Goal: Information Seeking & Learning: Learn about a topic

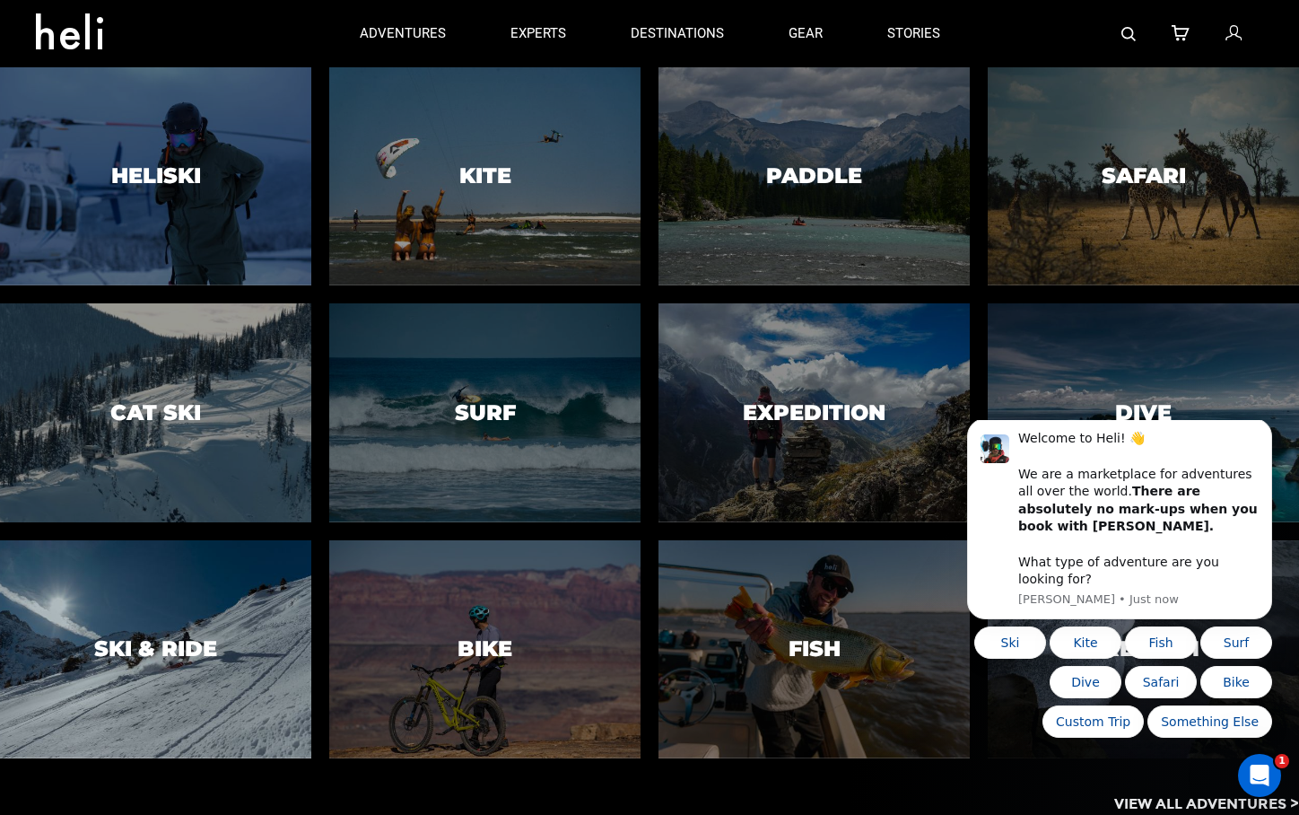
click at [238, 579] on div at bounding box center [156, 648] width 318 height 223
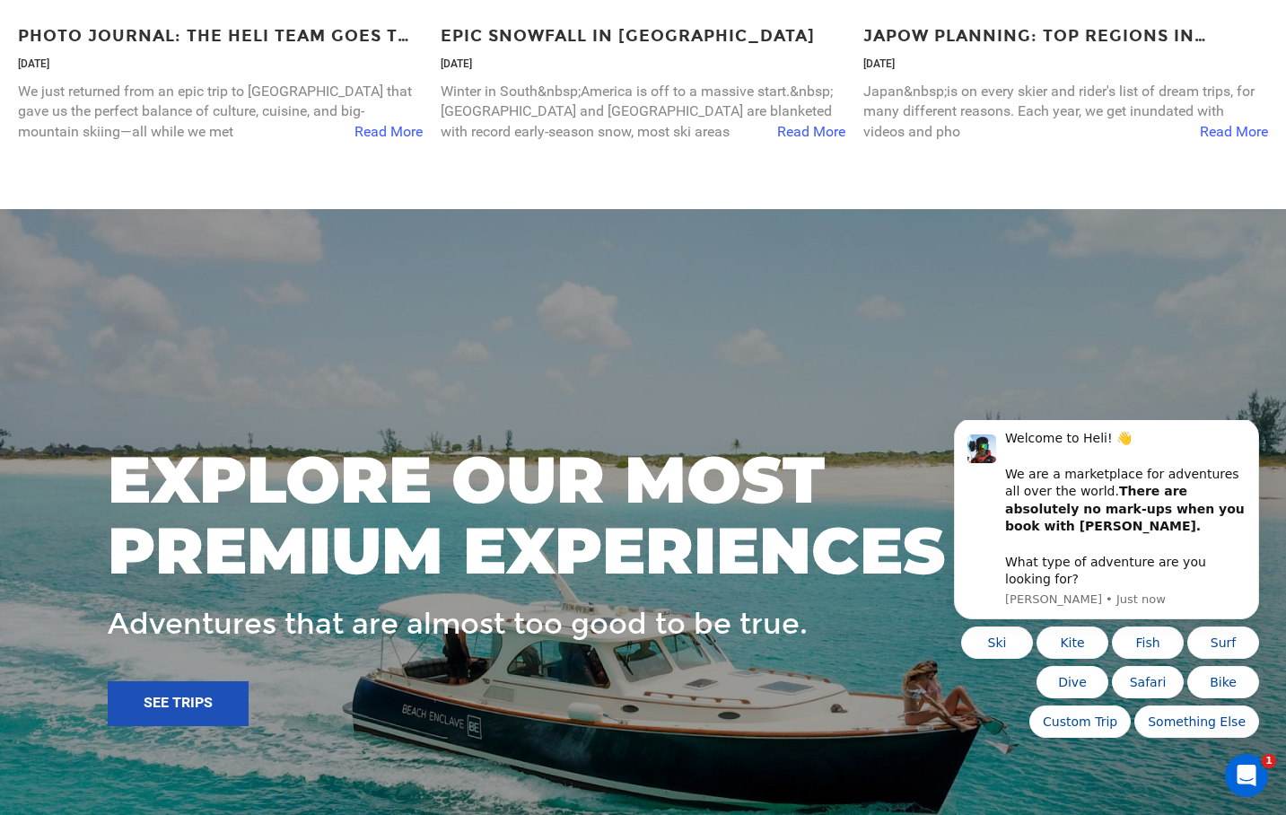
scroll to position [6092, 0]
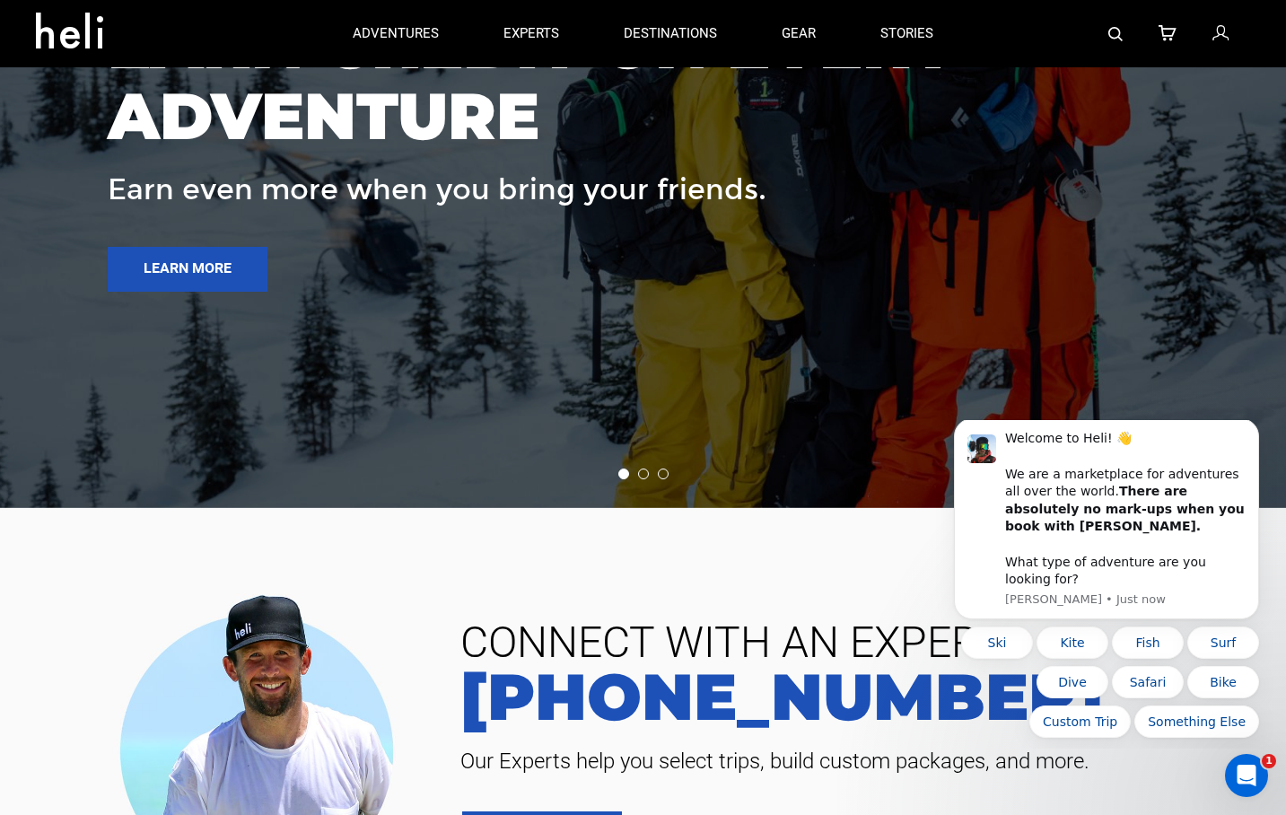
drag, startPoint x: 1291, startPoint y: 188, endPoint x: 349, endPoint y: 257, distance: 944.6
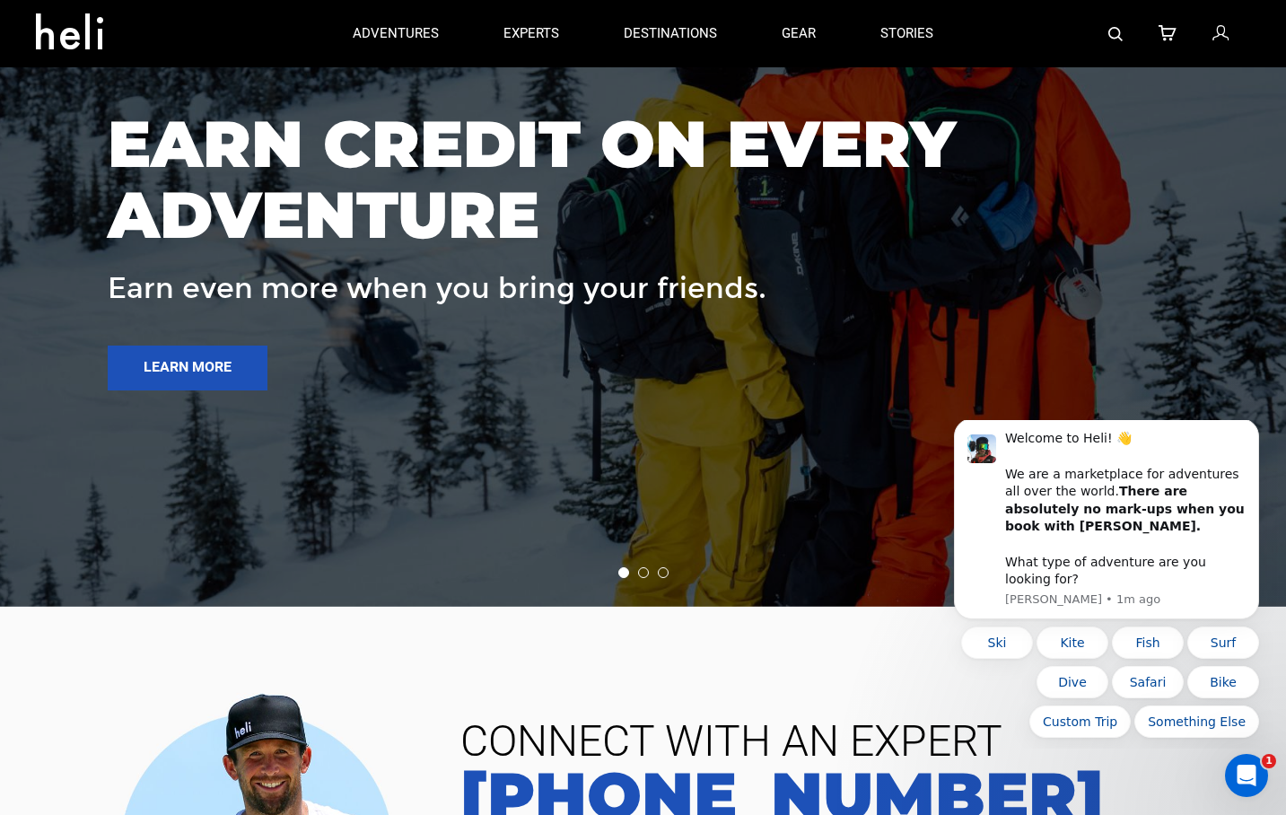
scroll to position [5904, 0]
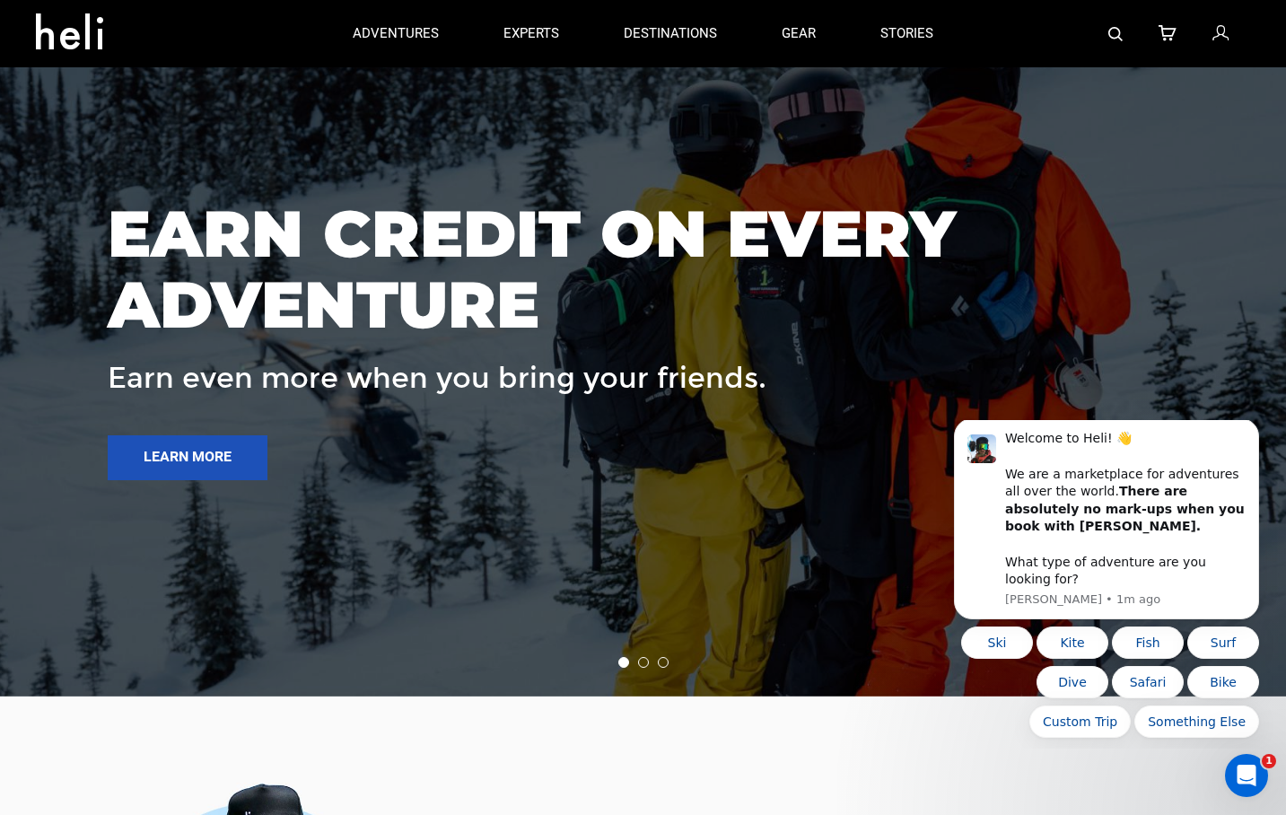
click at [642, 668] on li at bounding box center [643, 662] width 11 height 11
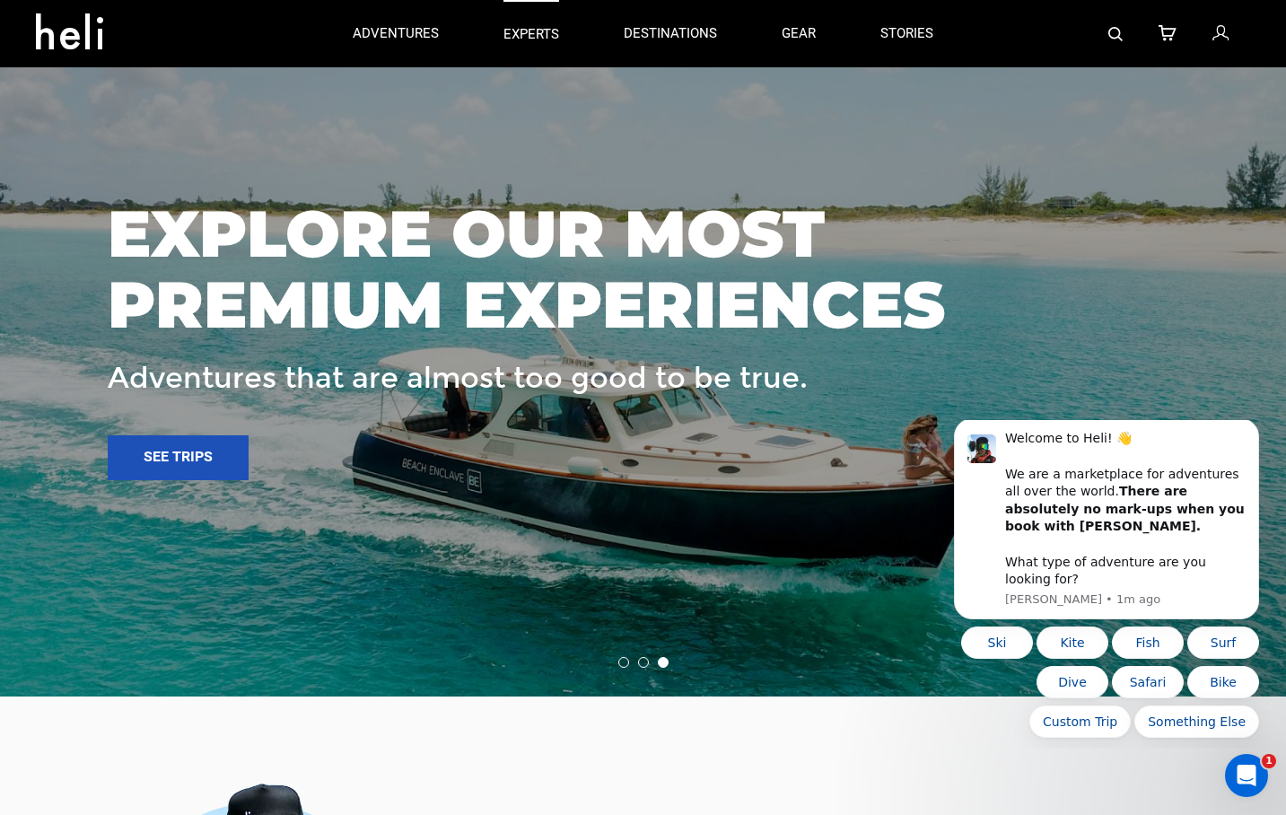
click at [521, 33] on p "experts" at bounding box center [531, 34] width 56 height 19
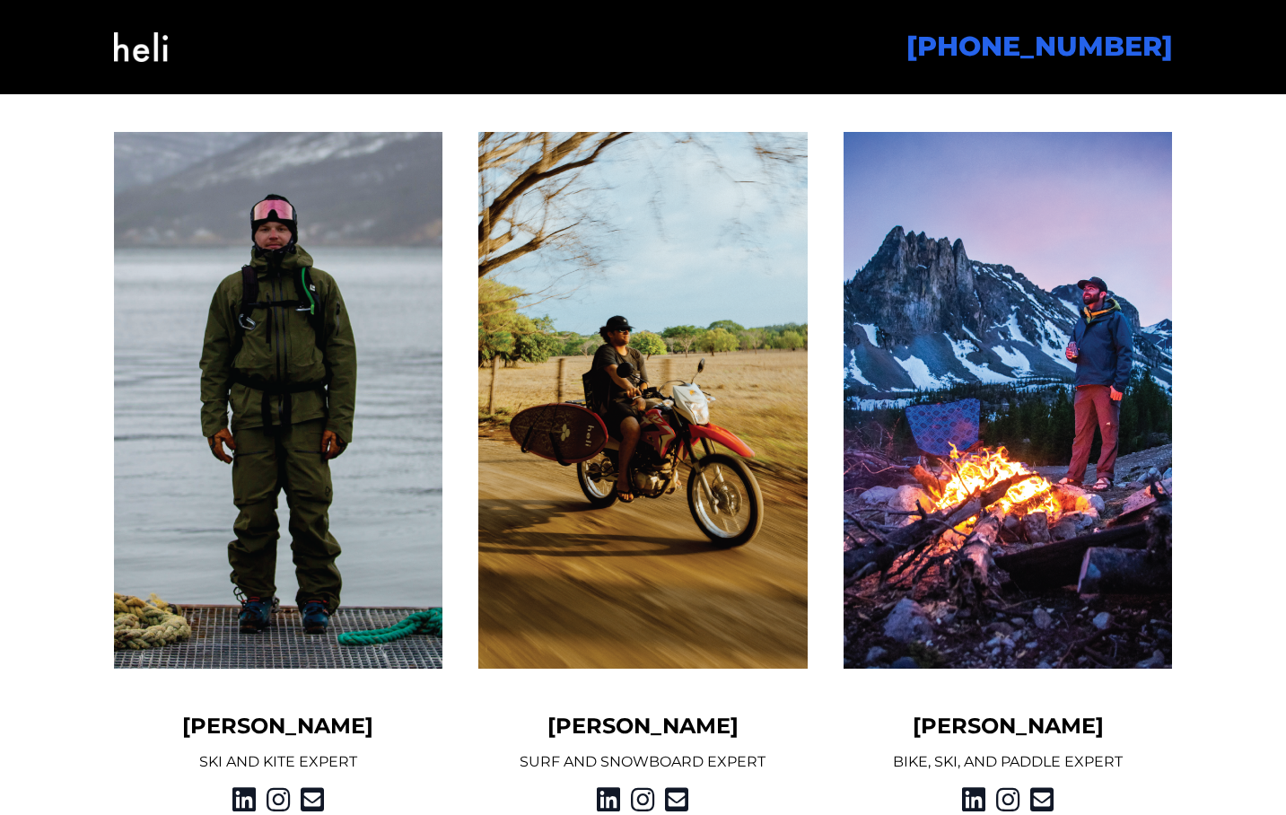
scroll to position [1438, 0]
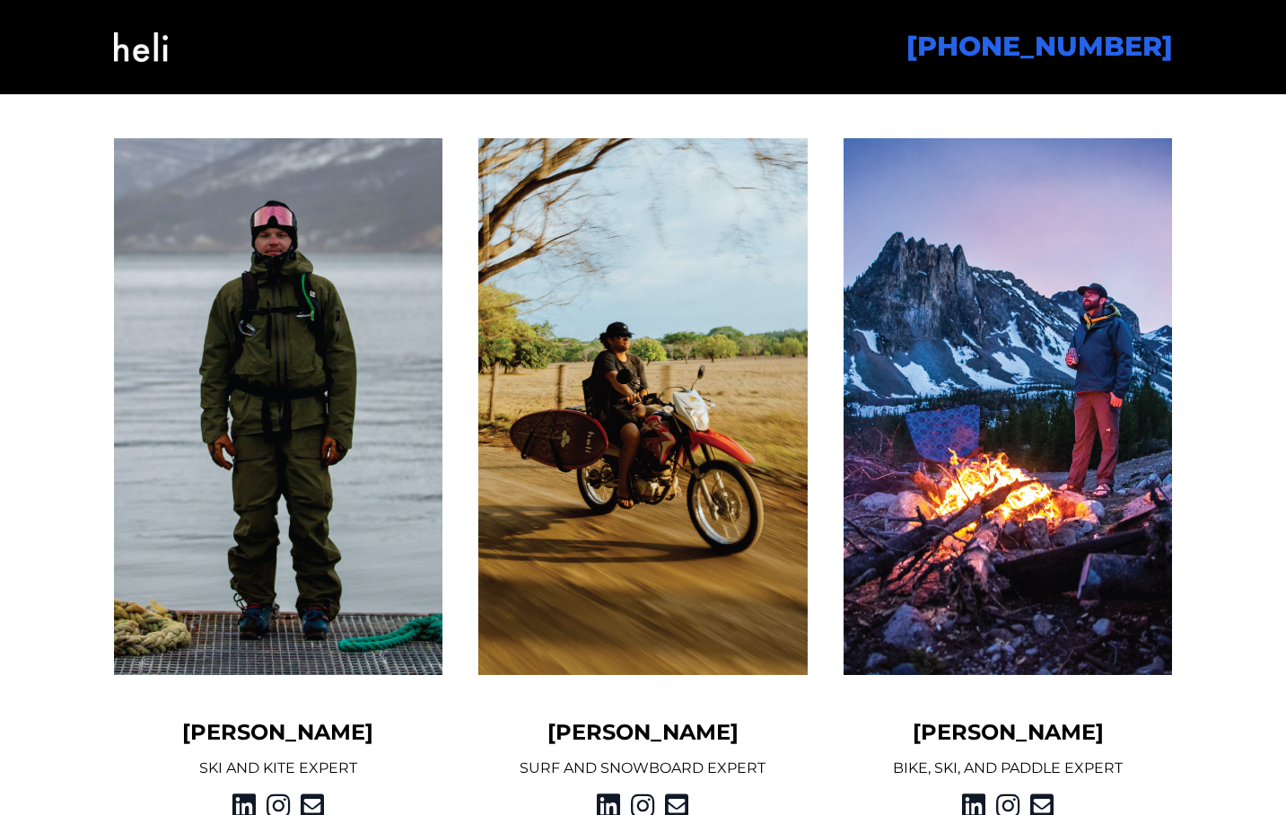
click at [714, 349] on img at bounding box center [642, 406] width 329 height 537
click at [647, 732] on h5 "Jake Marin" at bounding box center [642, 732] width 329 height 29
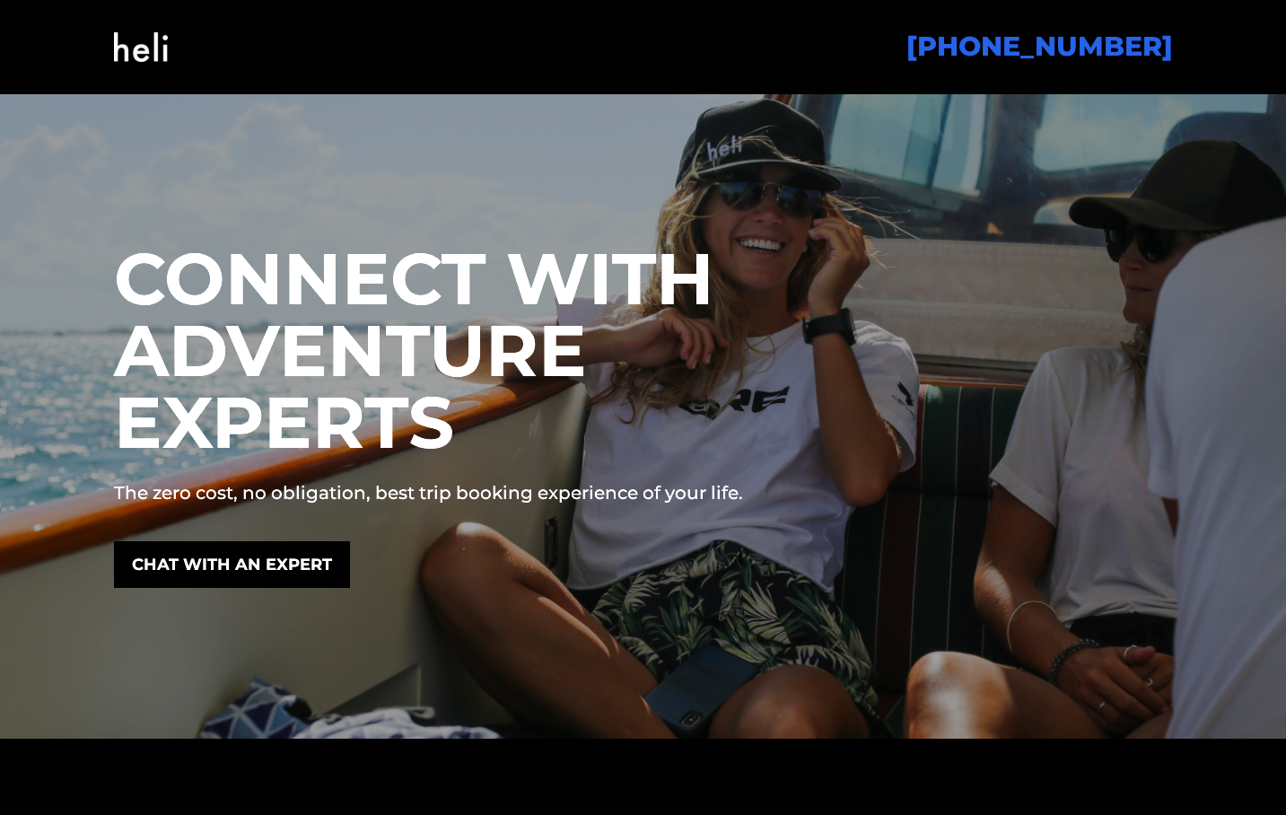
scroll to position [0, 0]
